Goal: Task Accomplishment & Management: Use online tool/utility

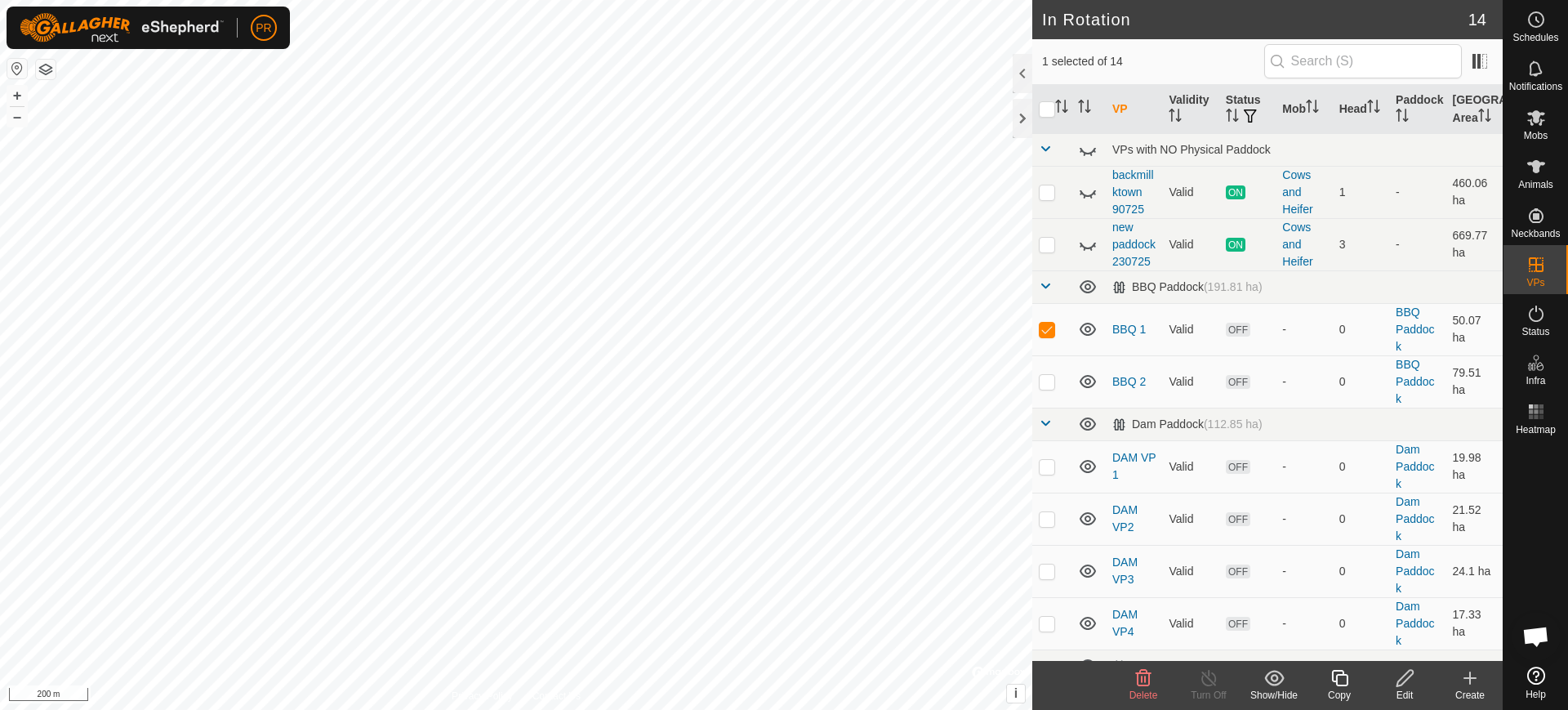
checkbox input "false"
checkbox input "true"
click at [1054, 335] on p-checkbox at bounding box center [1047, 330] width 17 height 13
click at [1141, 691] on span "Delete" at bounding box center [1143, 695] width 28 height 12
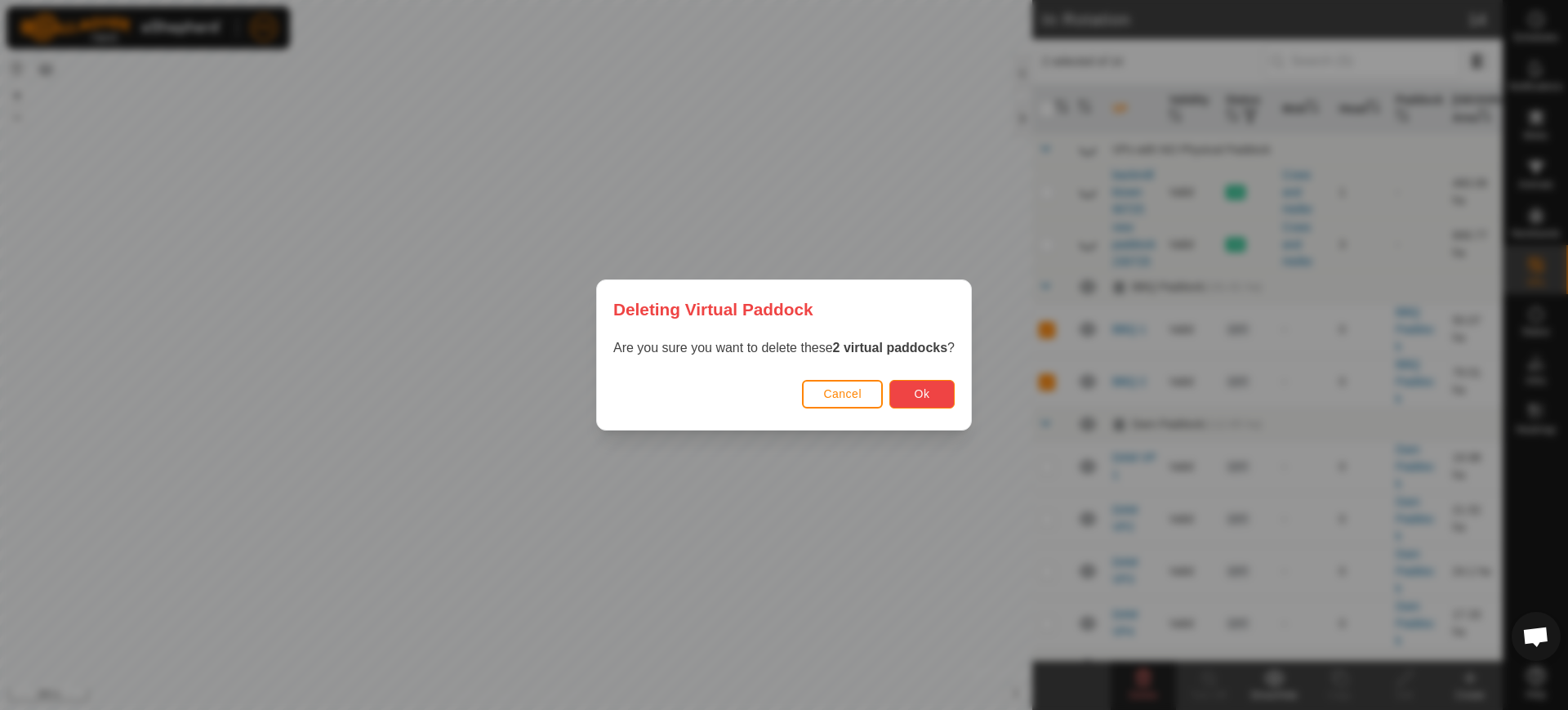
click at [919, 398] on span "Ok" at bounding box center [922, 394] width 16 height 13
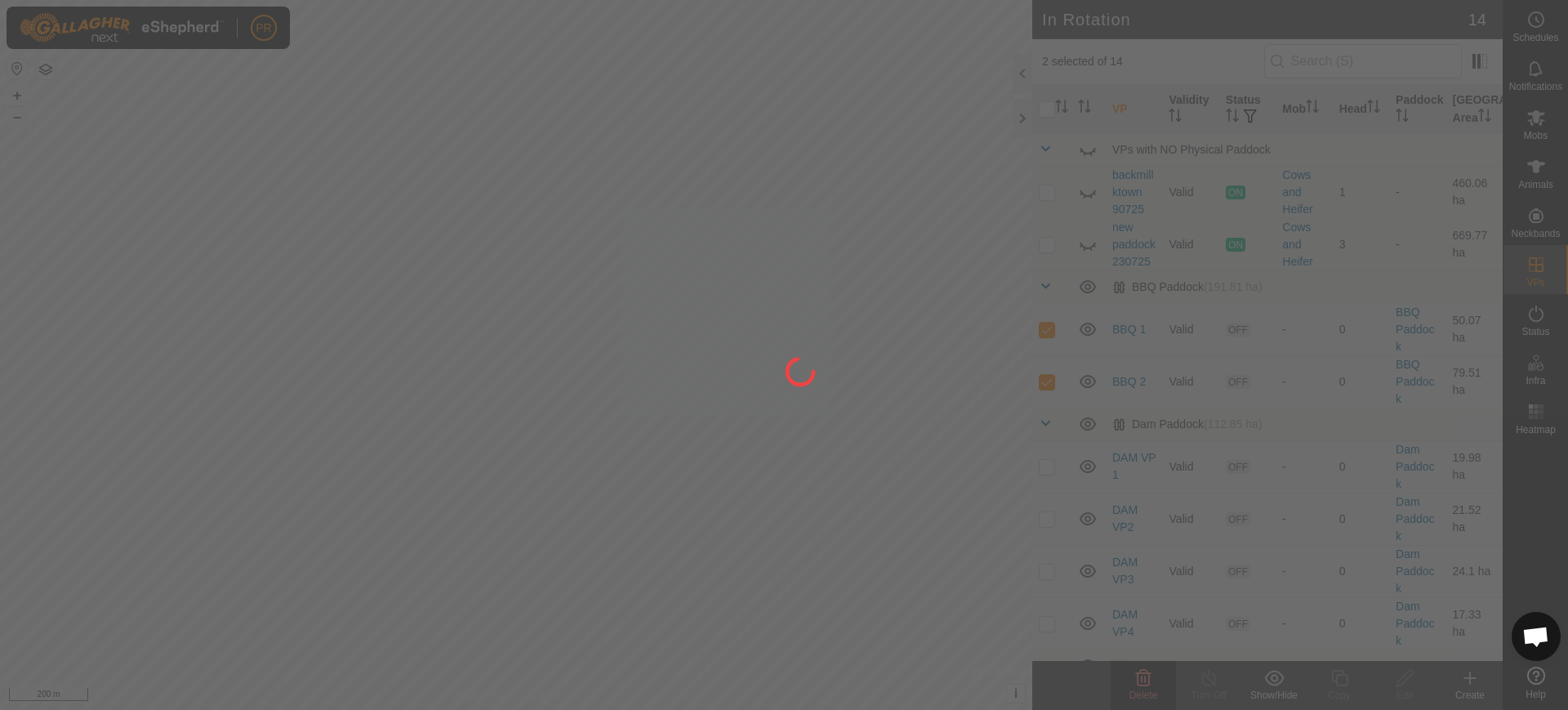
checkbox input "false"
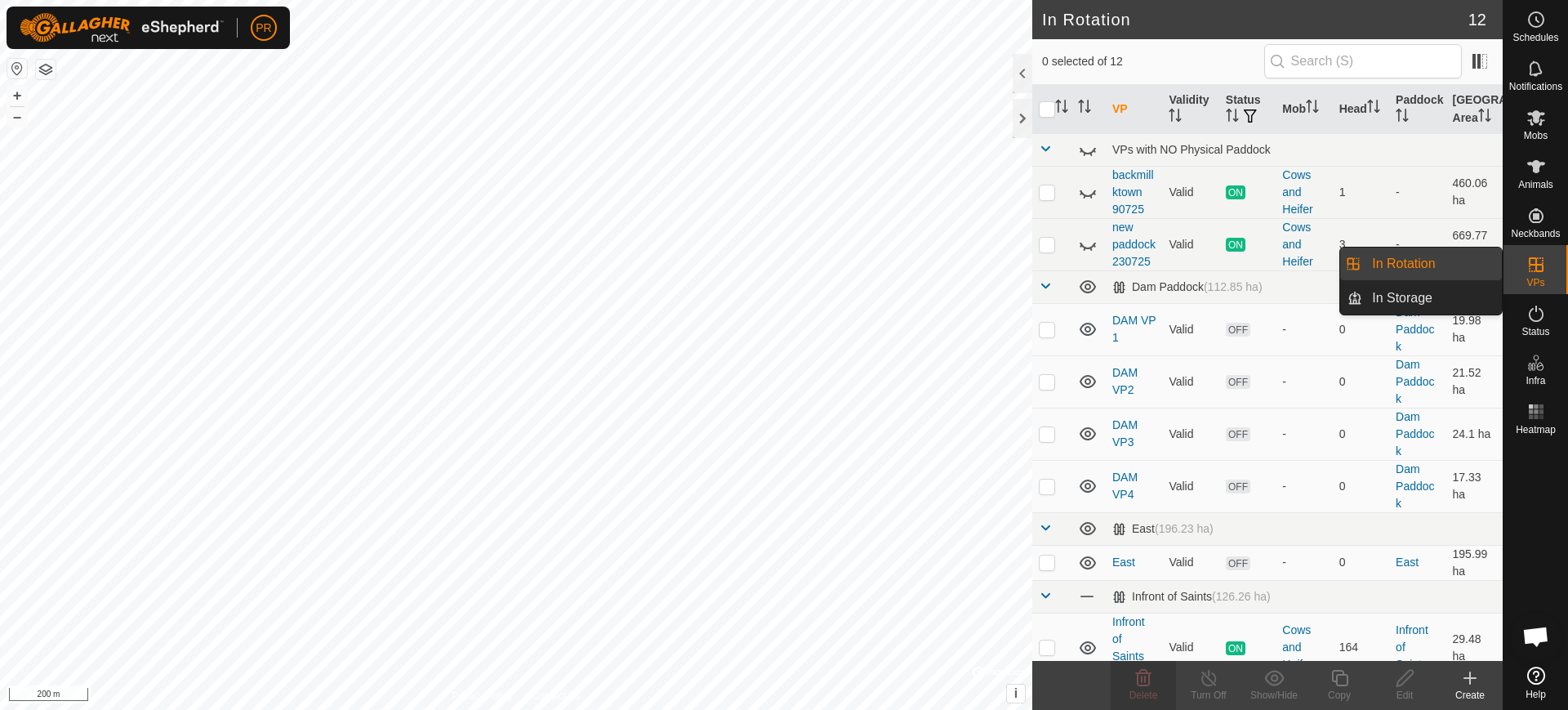
click at [1538, 282] on span "VPs" at bounding box center [1535, 283] width 18 height 10
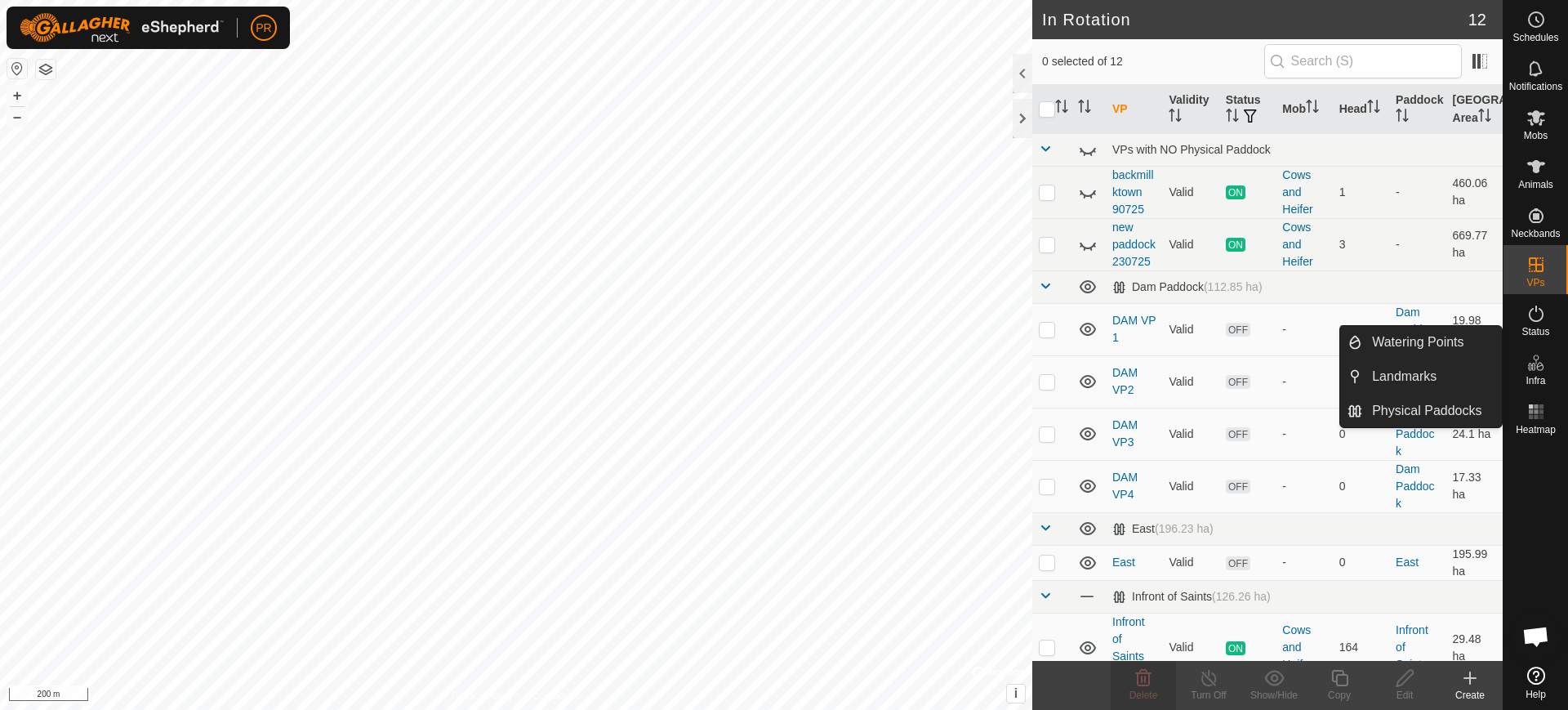
click at [1541, 365] on icon at bounding box center [1540, 366] width 8 height 9
click at [1459, 340] on link "Watering Points" at bounding box center [1431, 342] width 139 height 33
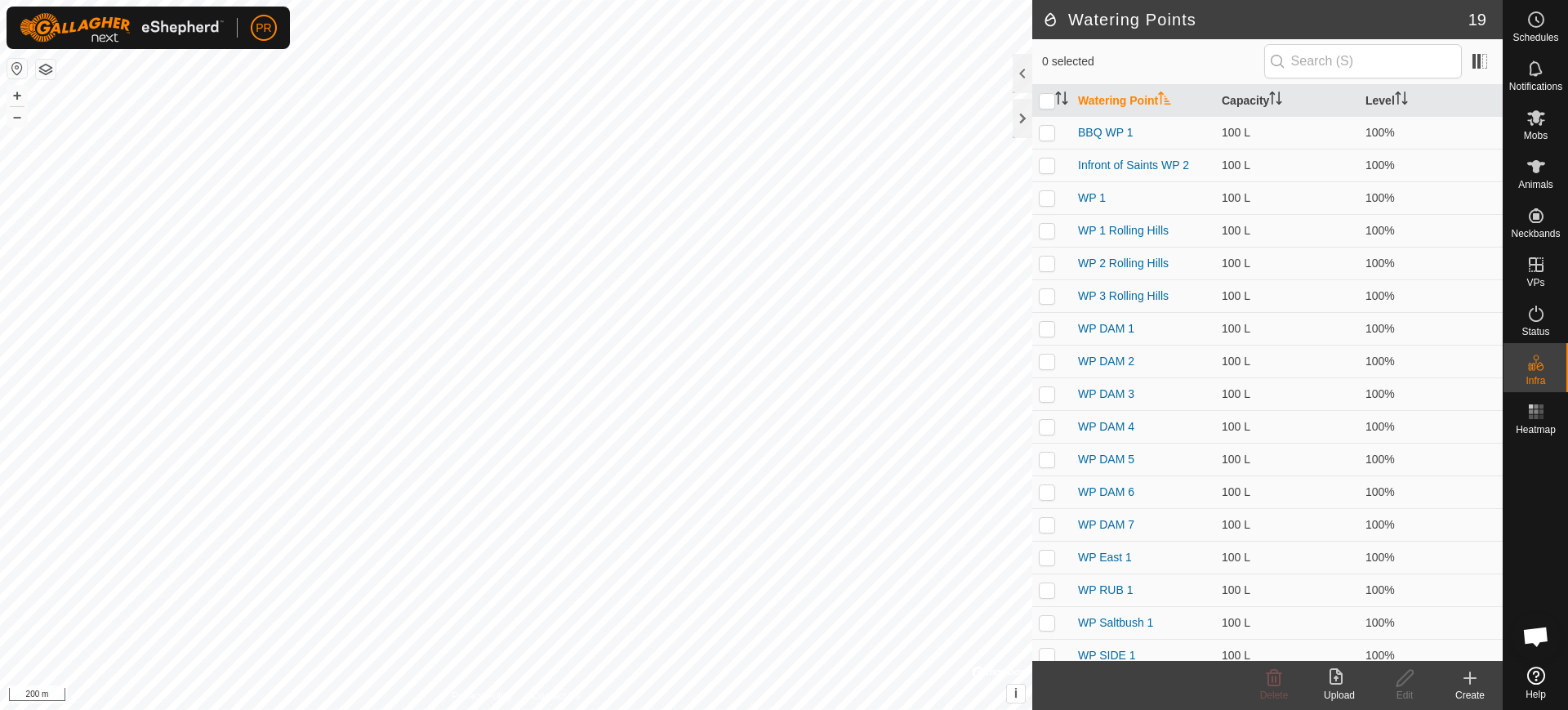
click at [1470, 682] on icon at bounding box center [1470, 678] width 0 height 12
